Goal: Check status: Check status

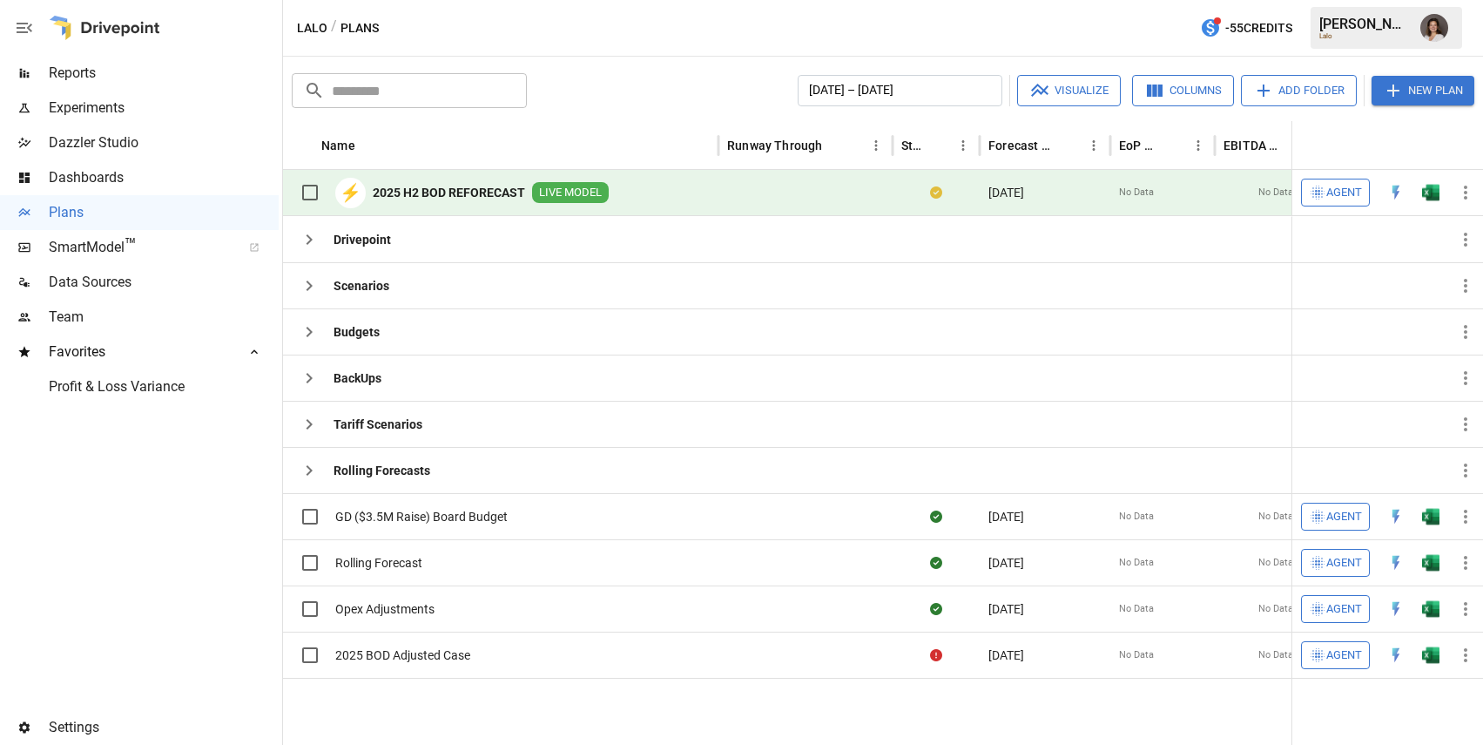
click at [445, 197] on b "2025 H2 BOD REFORECAST" at bounding box center [449, 192] width 152 height 17
click at [1425, 31] on img "Franziska Ibscher" at bounding box center [1435, 28] width 28 height 28
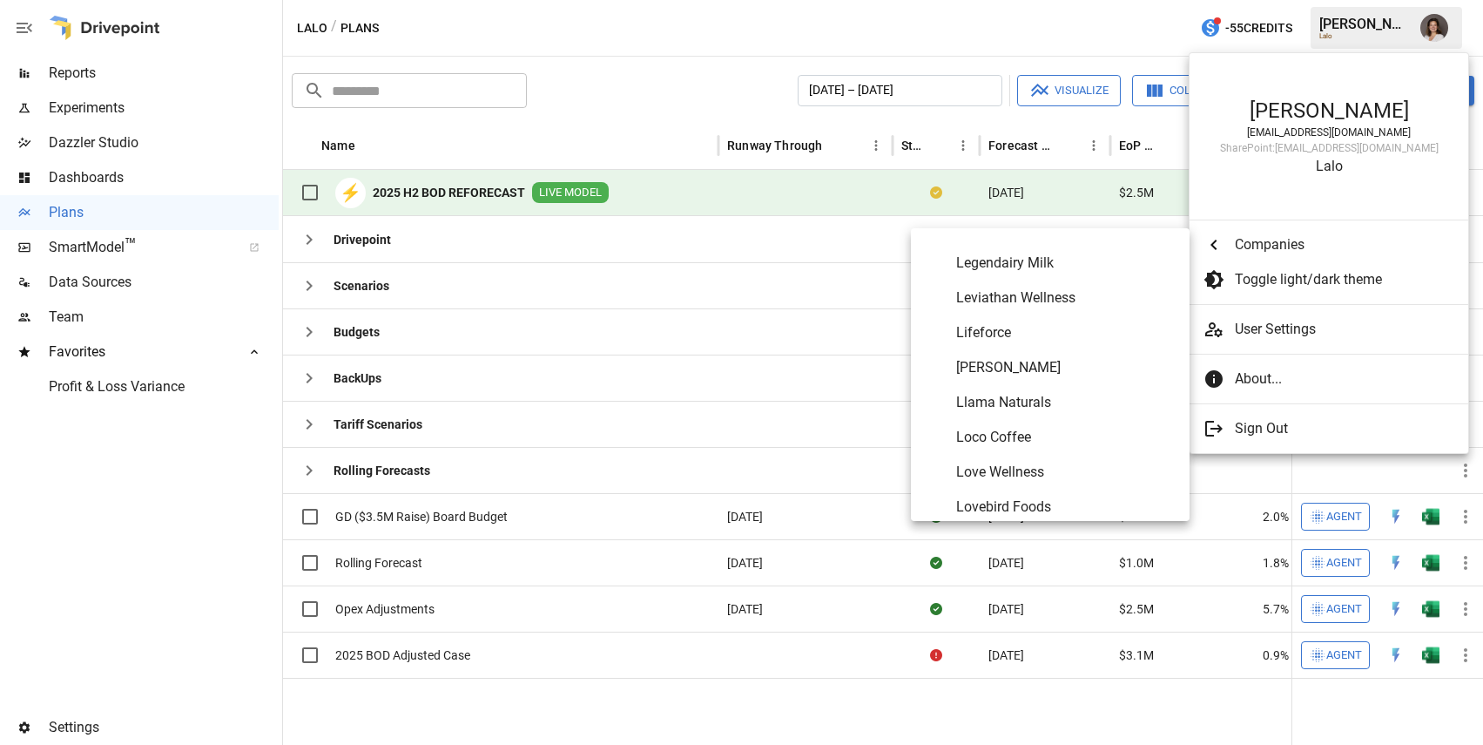
scroll to position [5495, 0]
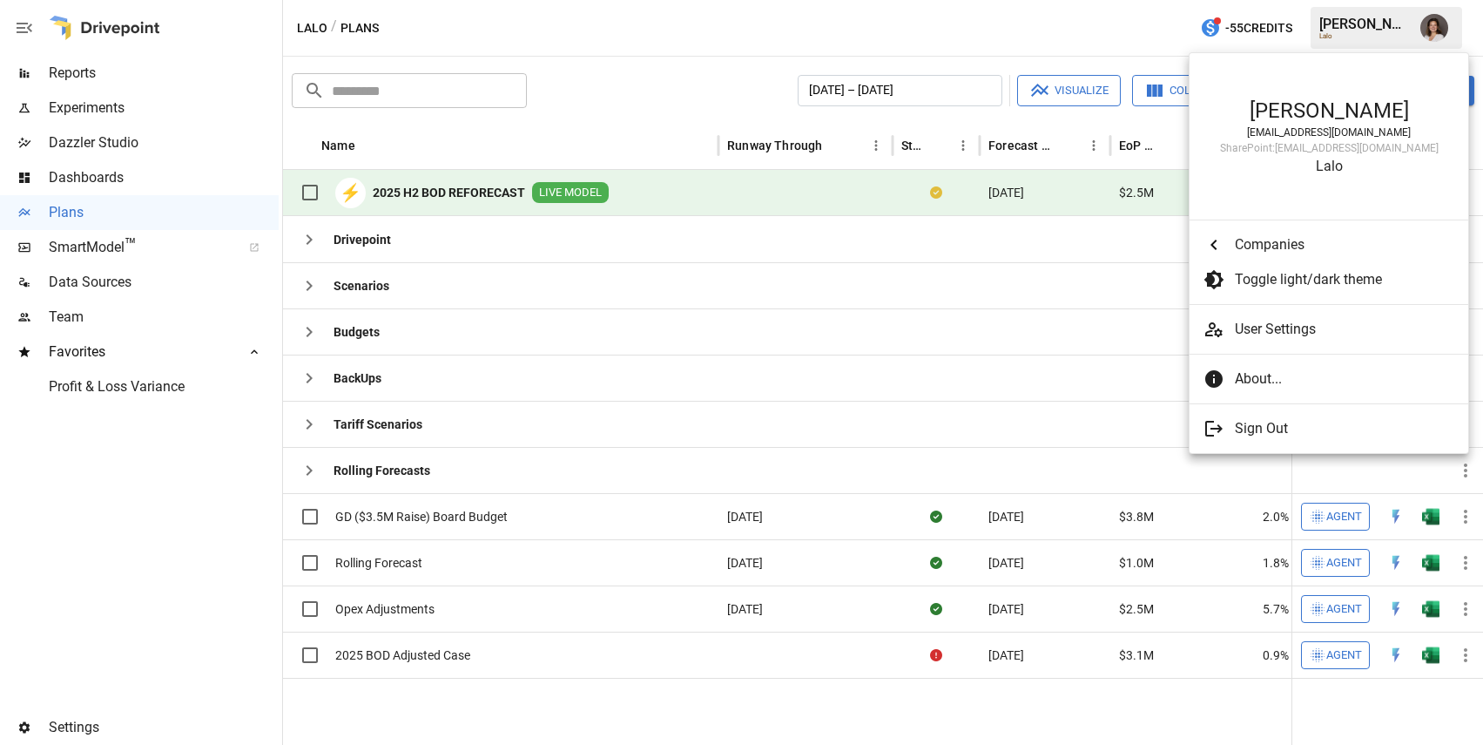
click at [158, 564] on div at bounding box center [741, 372] width 1483 height 745
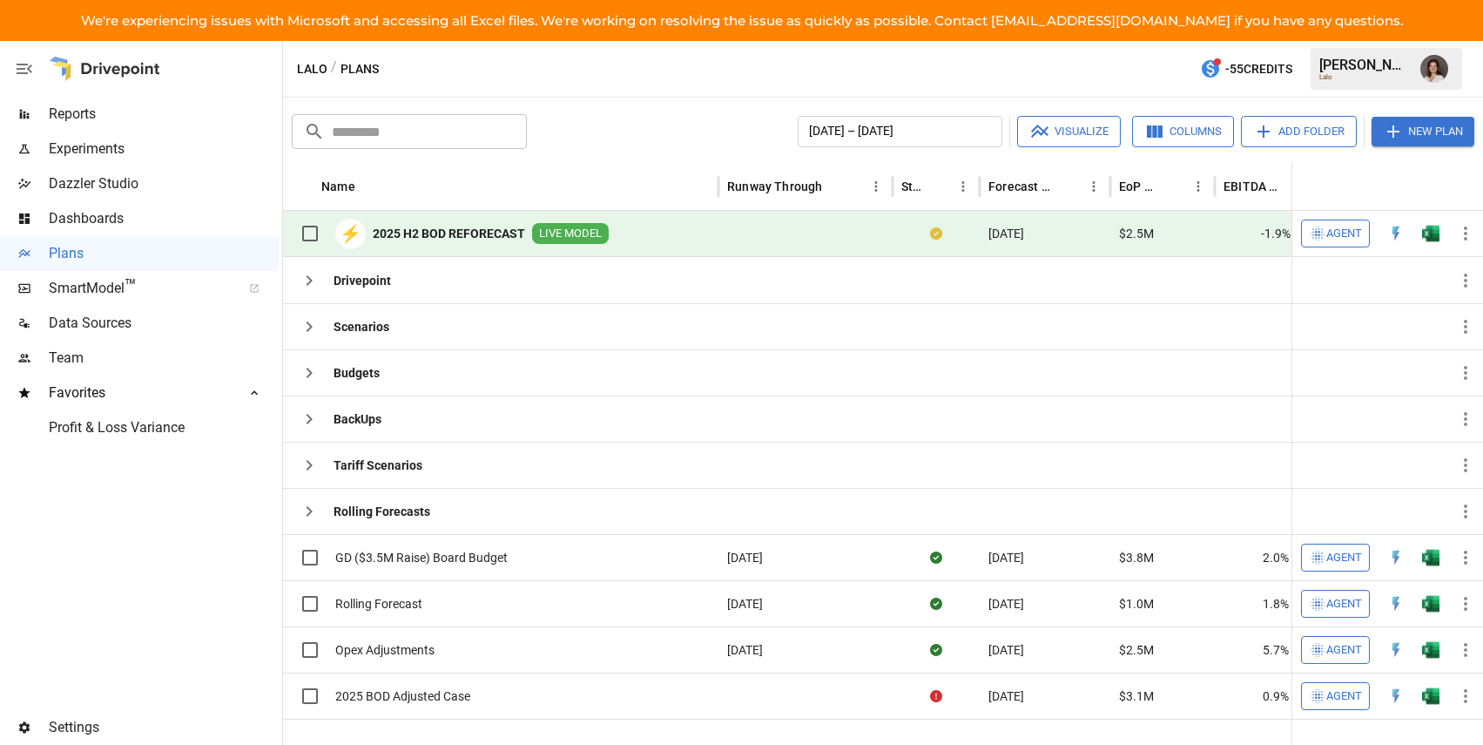
click at [475, 230] on b "2025 H2 BOD REFORECAST" at bounding box center [449, 233] width 152 height 17
